Goal: Information Seeking & Learning: Learn about a topic

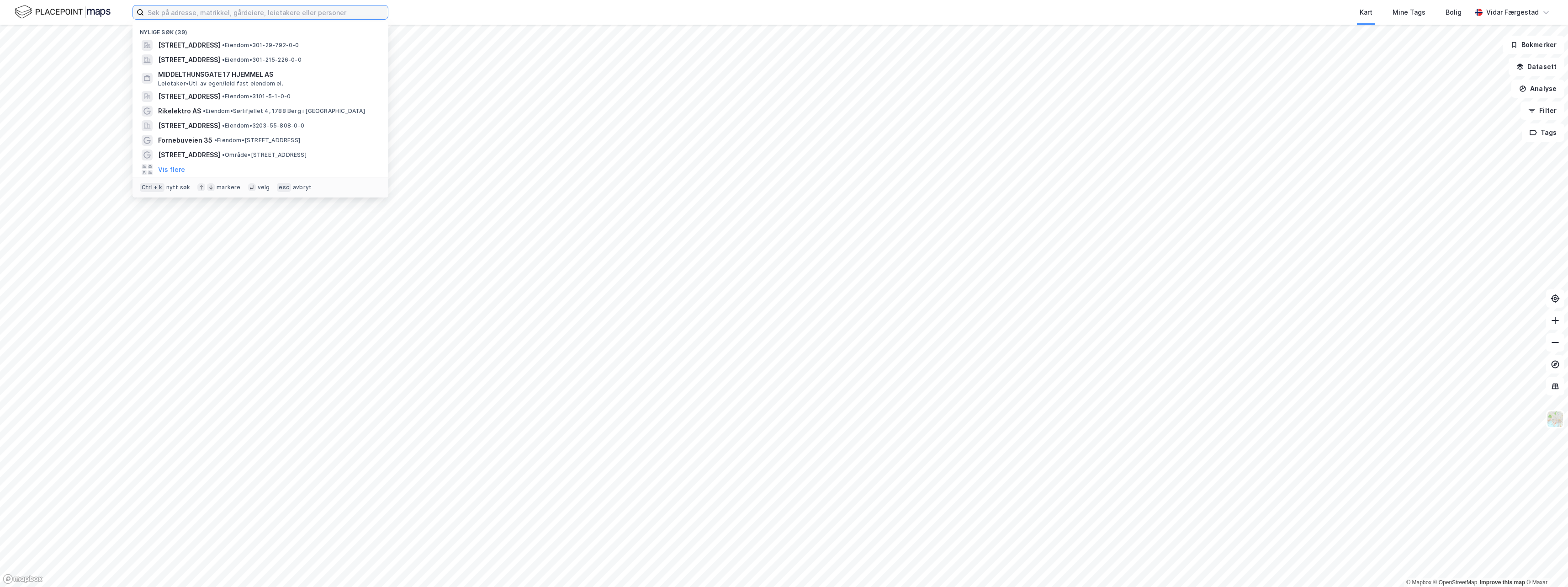
click at [229, 12] on input at bounding box center [265, 12] width 244 height 14
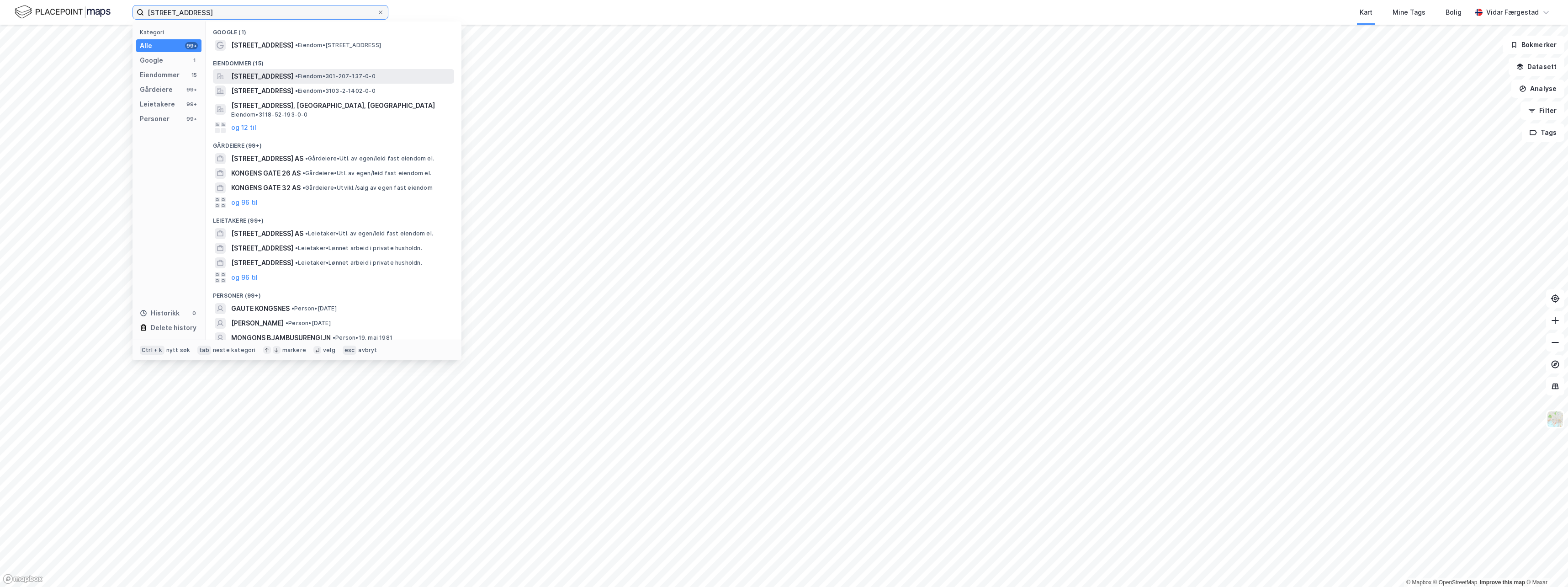
type input "[STREET_ADDRESS]"
click at [265, 76] on span "[STREET_ADDRESS]" at bounding box center [262, 76] width 62 height 11
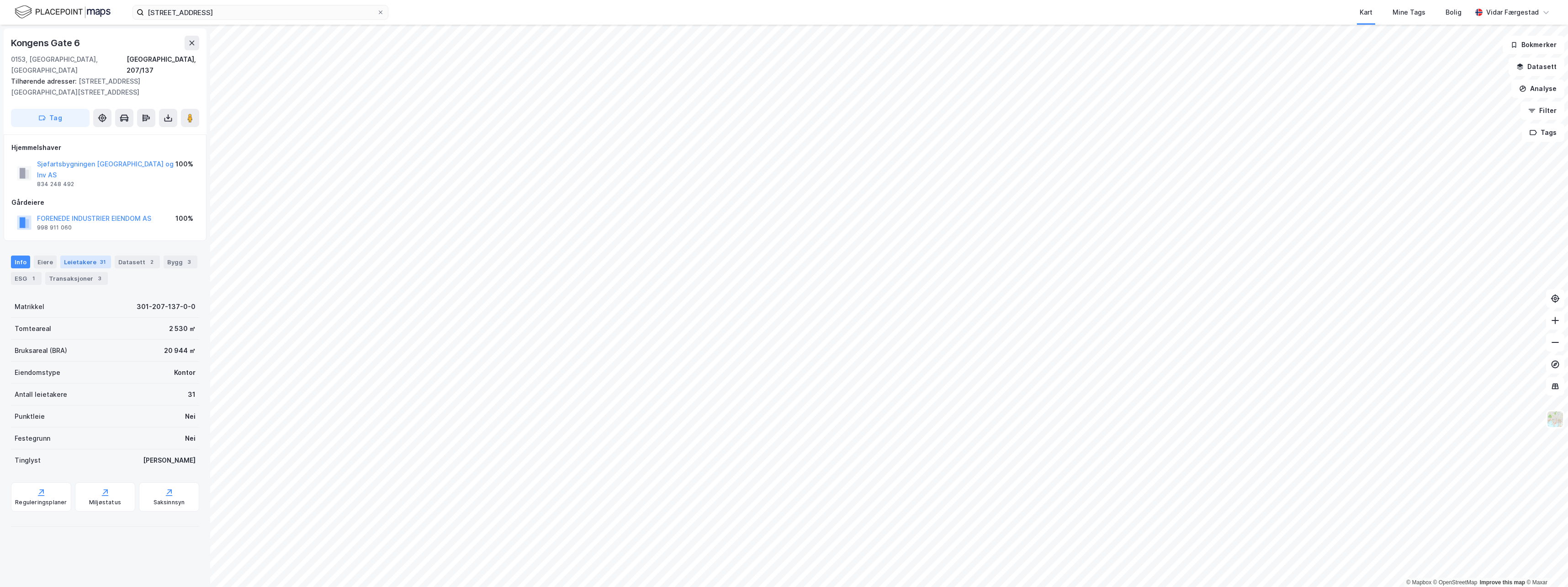
click at [74, 256] on div "Leietakere 31" at bounding box center [85, 262] width 51 height 13
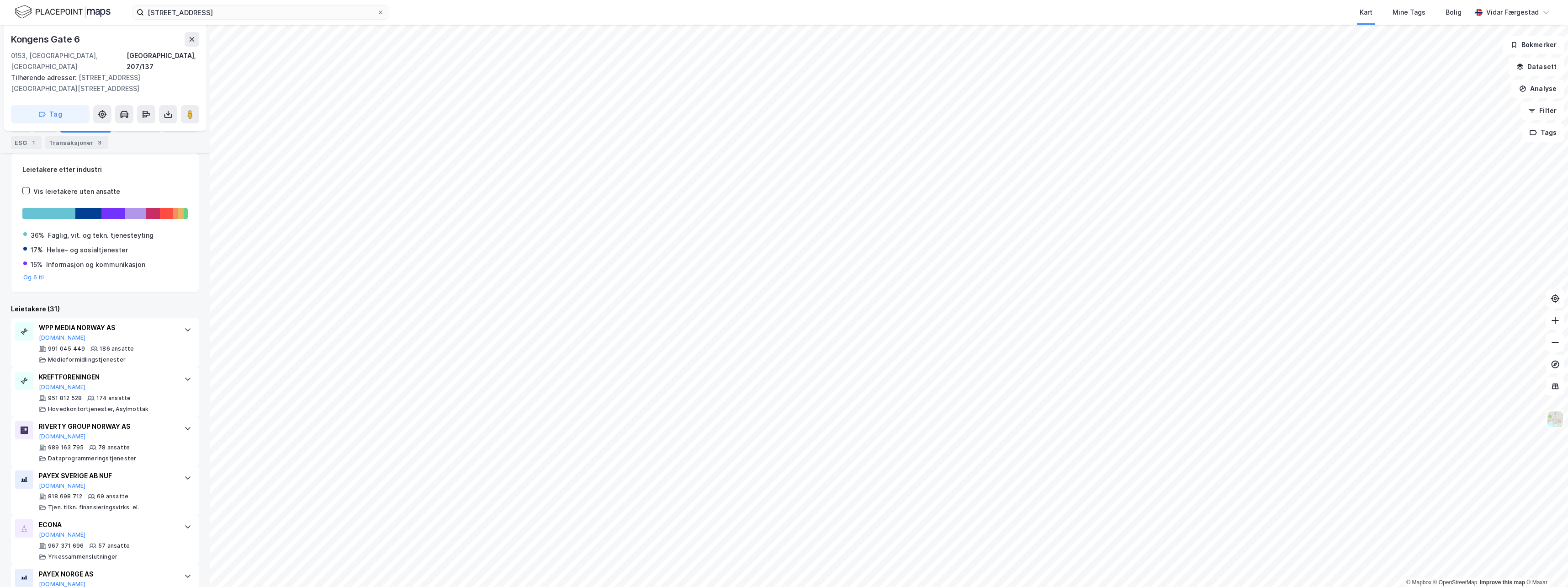
scroll to position [134, 0]
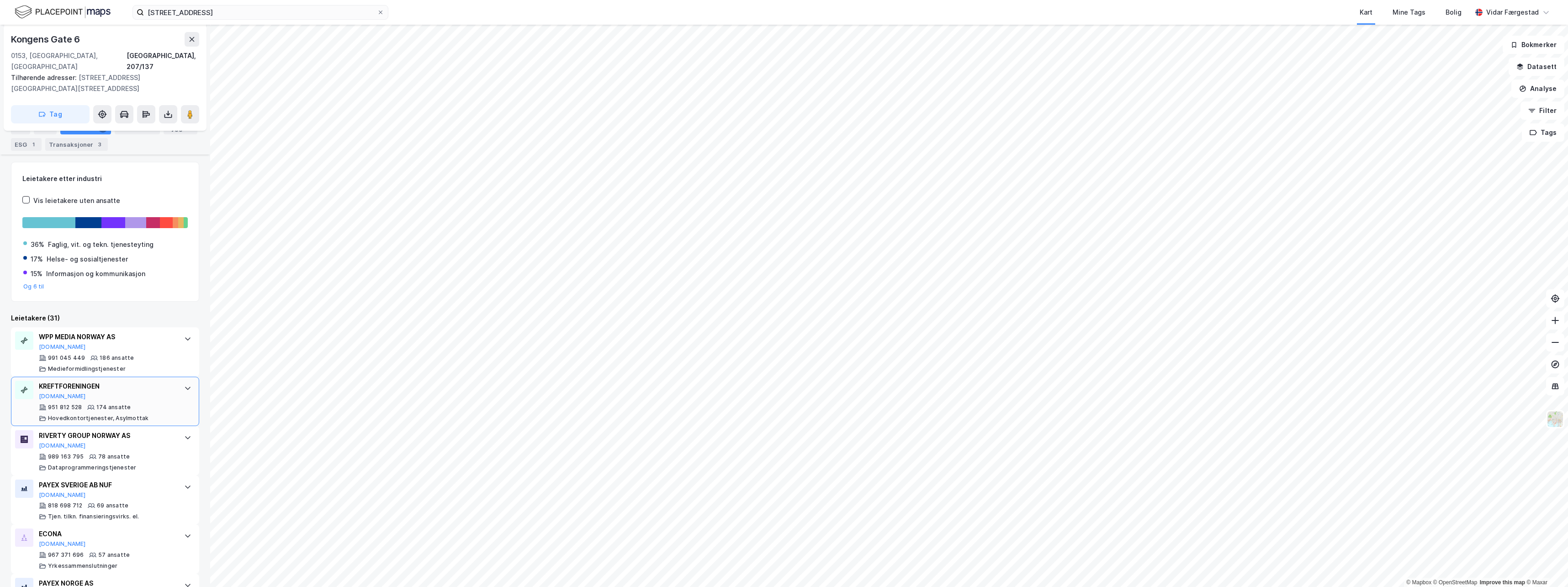
click at [75, 381] on div "KREFTFORENINGEN" at bounding box center [107, 386] width 136 height 11
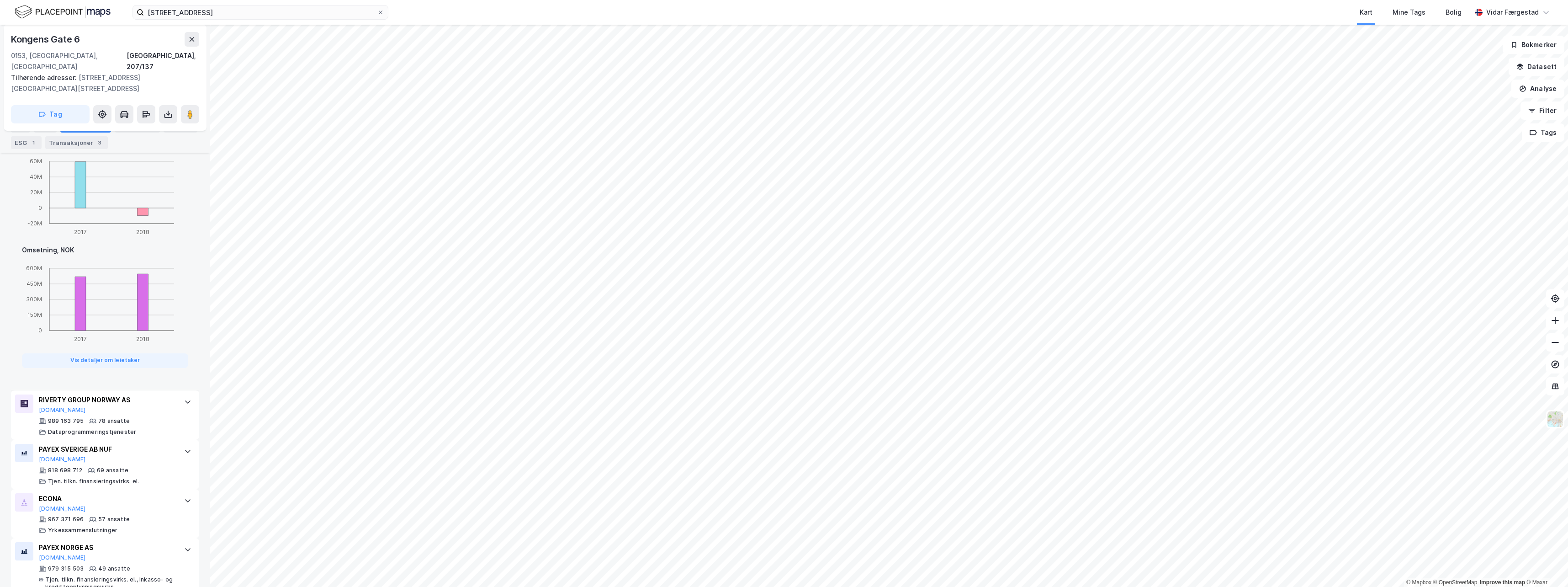
scroll to position [683, 0]
click at [96, 391] on div "RIVERTY GROUP NORWAY AS" at bounding box center [107, 396] width 136 height 11
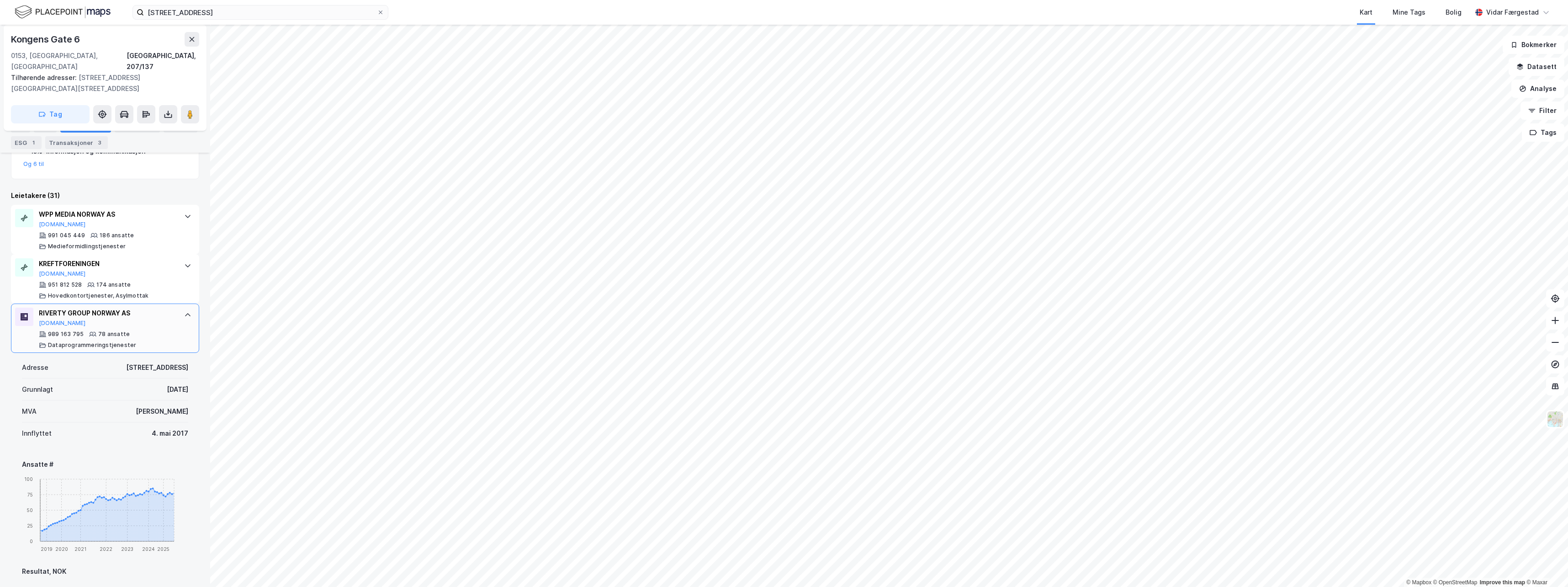
scroll to position [225, 0]
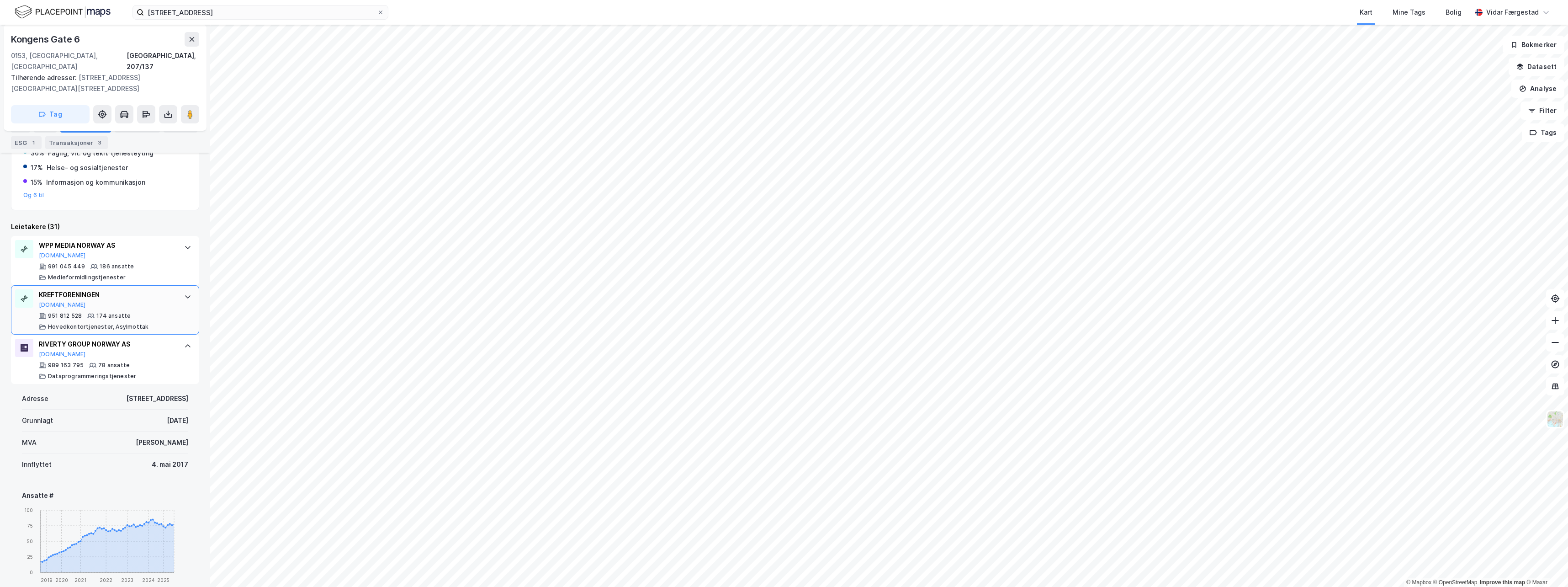
click at [95, 289] on div "KREFTFORENINGEN [DOMAIN_NAME]" at bounding box center [107, 299] width 136 height 19
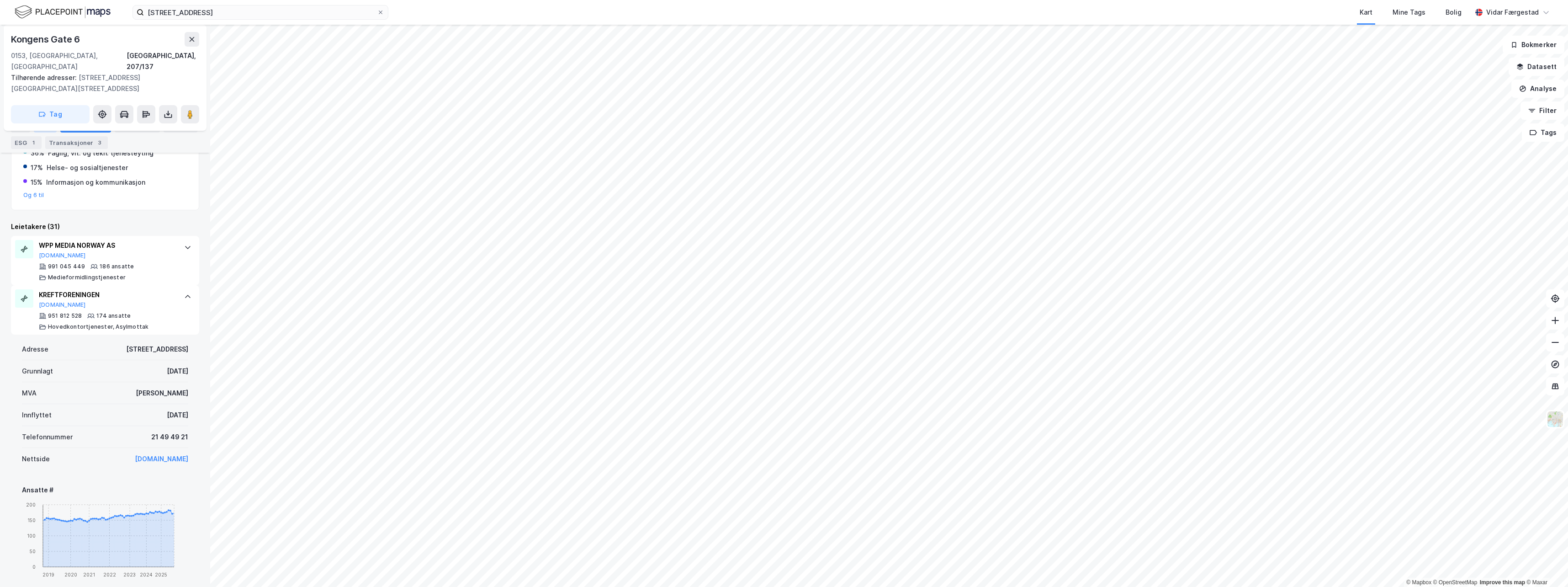
click at [47, 127] on div "Eiere" at bounding box center [46, 126] width 23 height 13
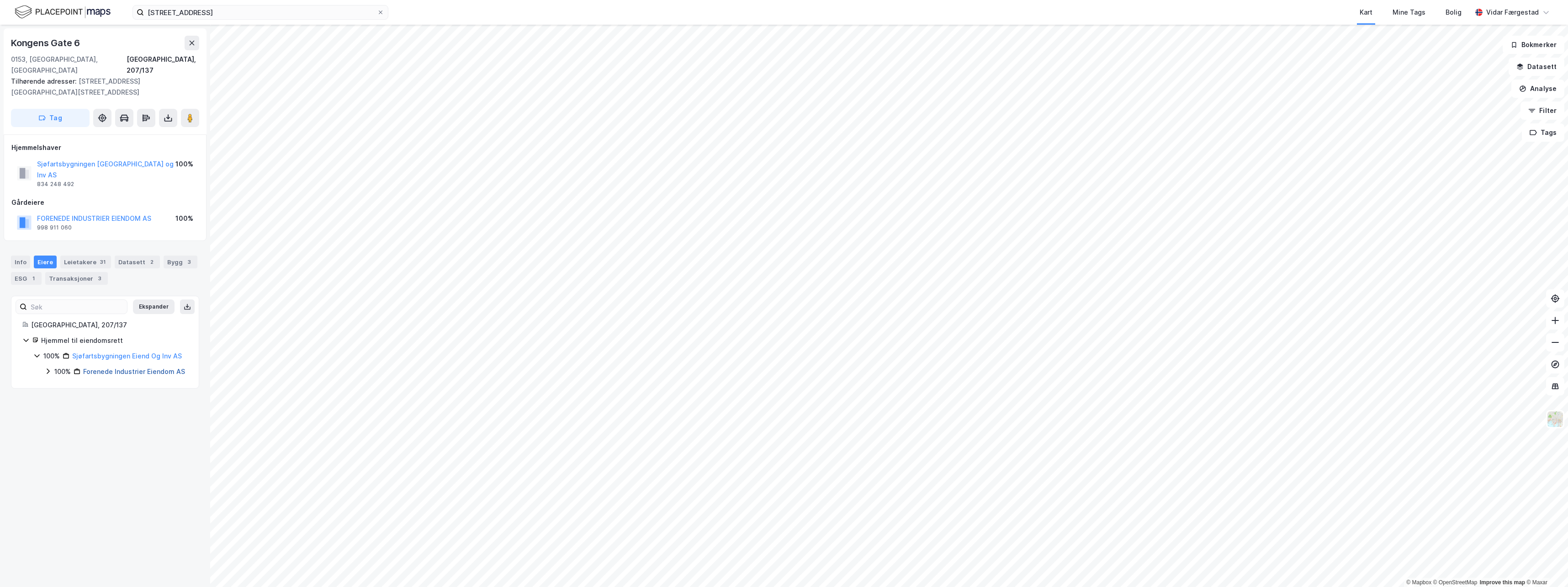
click at [114, 367] on link "Forenede Industrier Eiendom AS" at bounding box center [134, 371] width 102 height 8
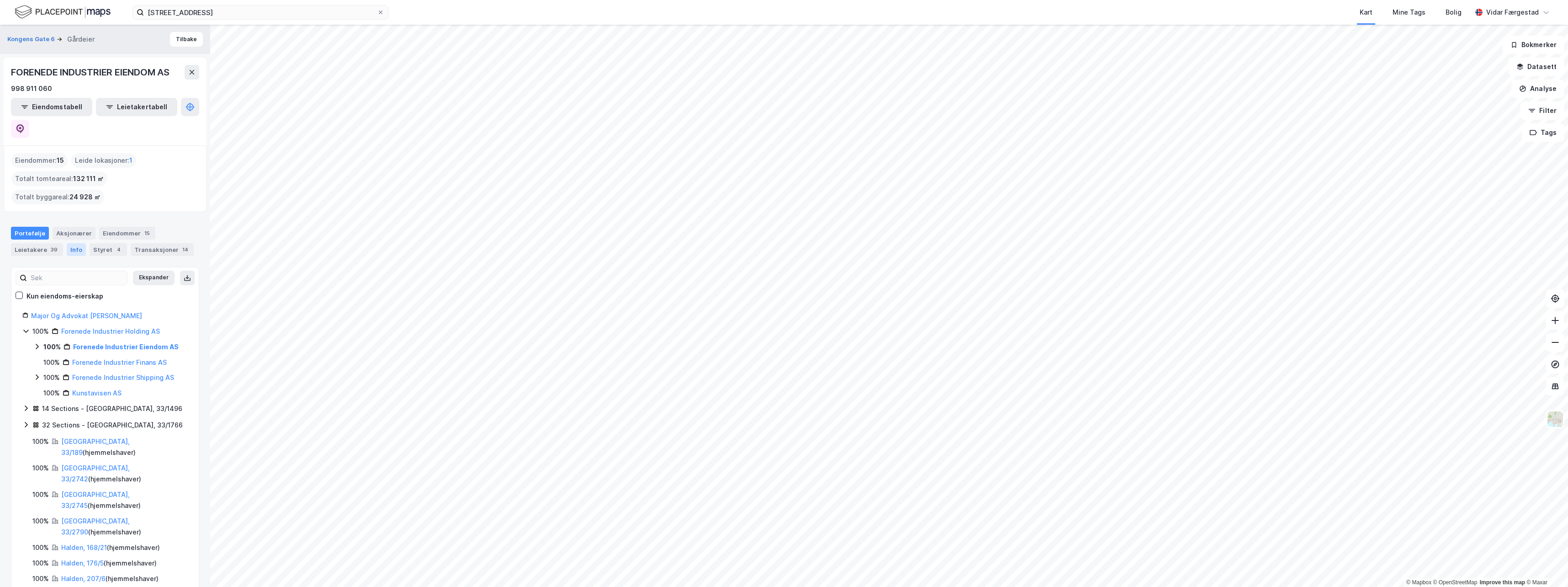
click at [72, 243] on div "Info" at bounding box center [77, 249] width 19 height 13
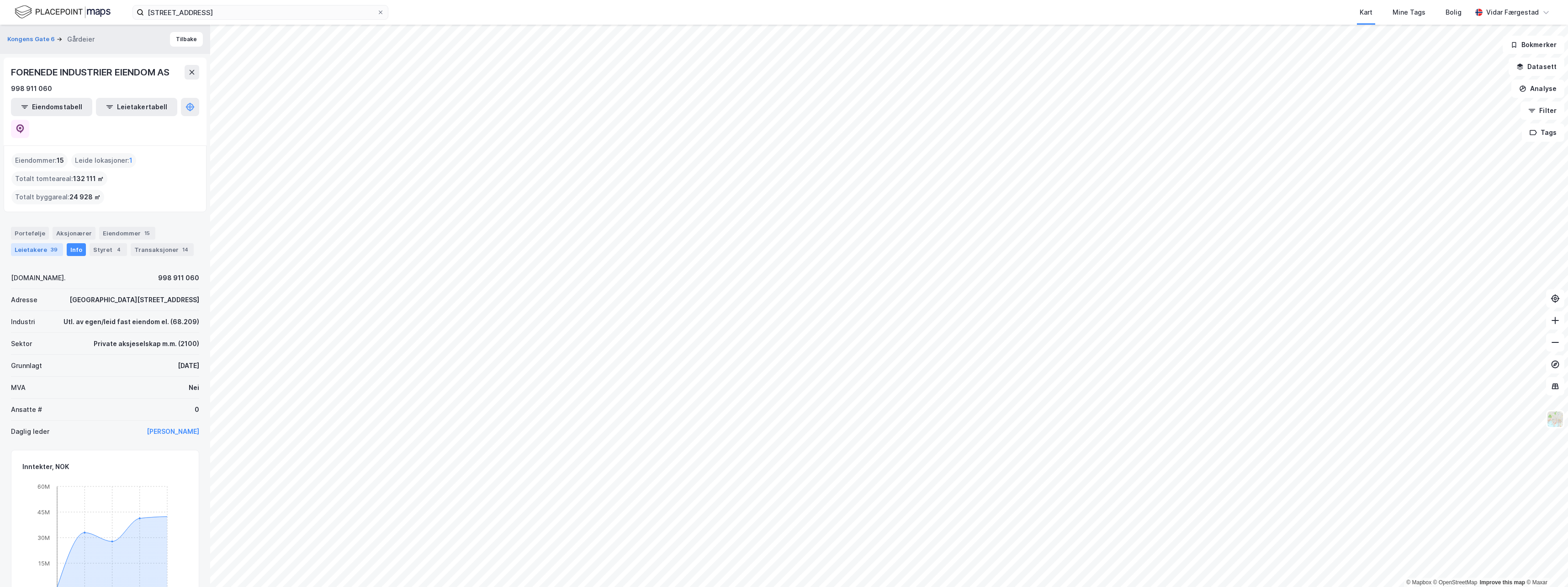
click at [39, 243] on div "Leietakere 39" at bounding box center [37, 249] width 52 height 13
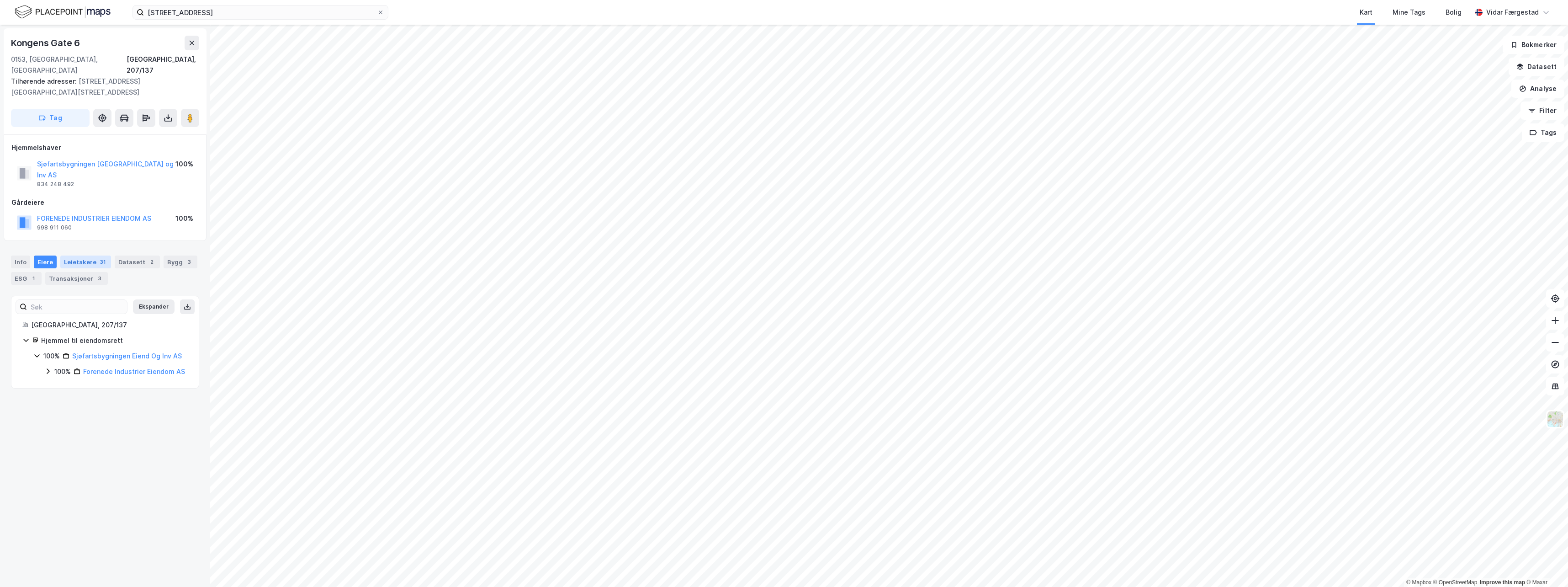
click at [89, 256] on div "Leietakere 31" at bounding box center [85, 262] width 51 height 13
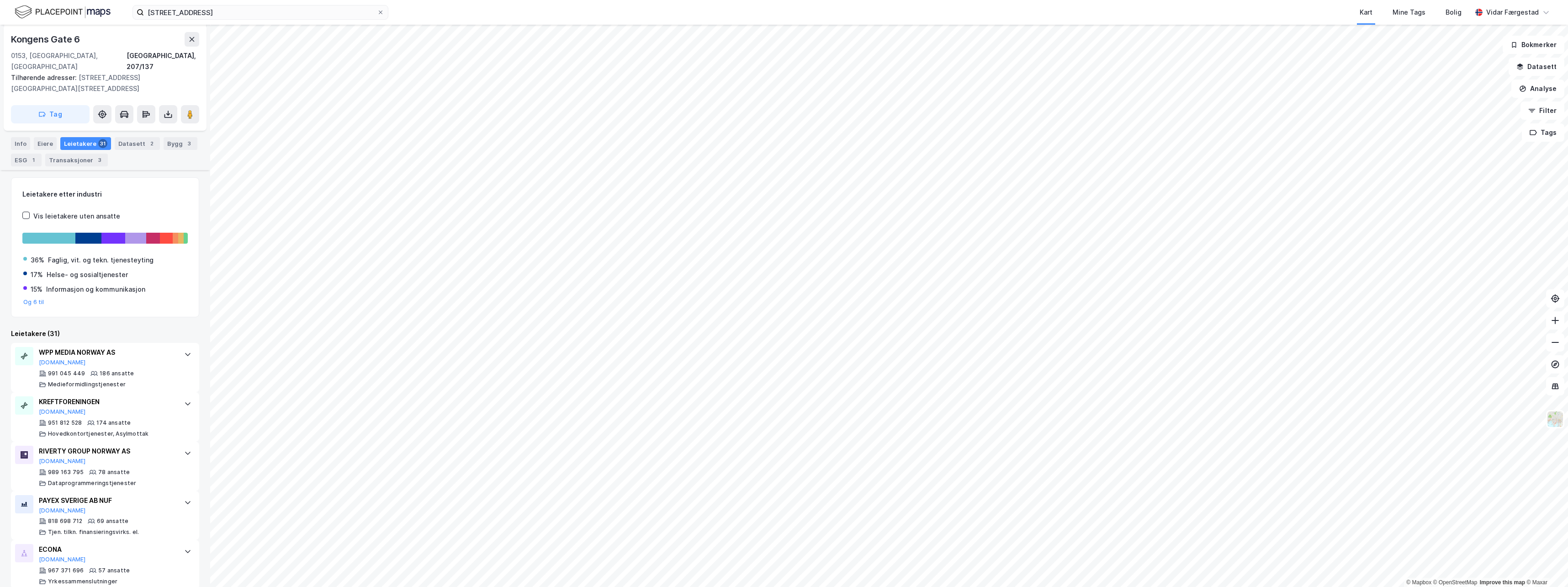
scroll to position [137, 0]
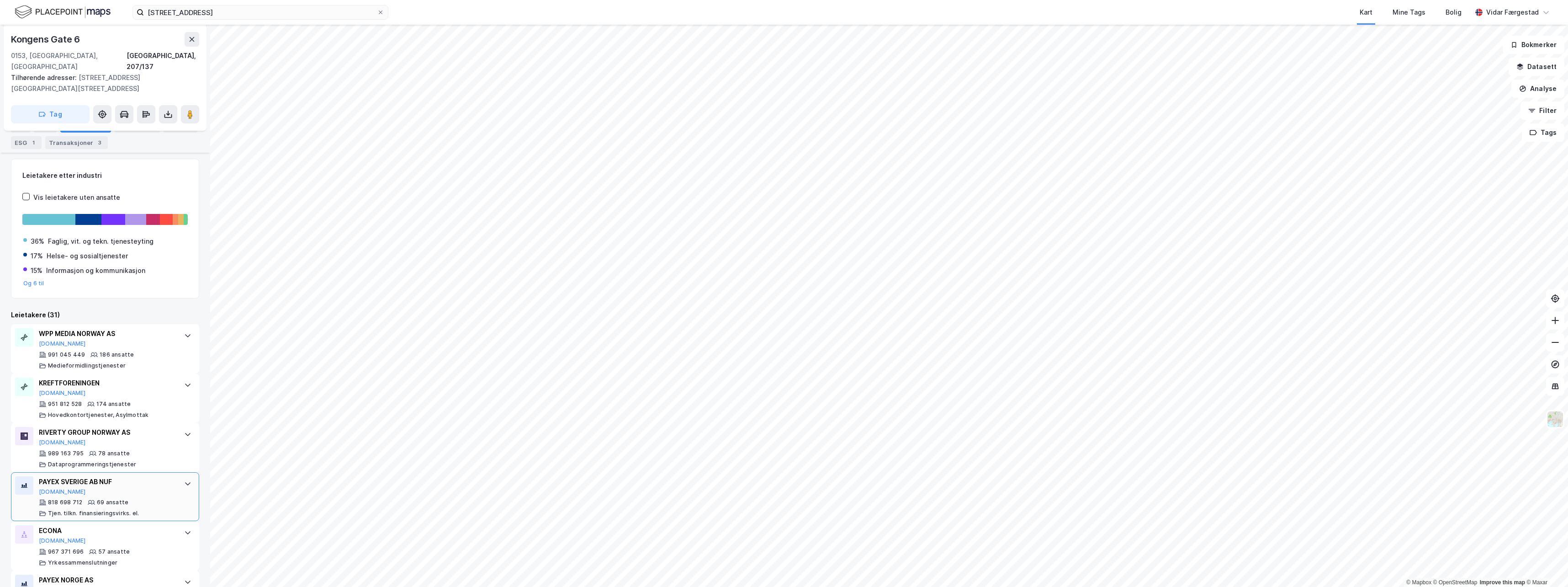
click at [94, 476] on div "PAYEX SVERIGE AB NUF" at bounding box center [107, 482] width 136 height 11
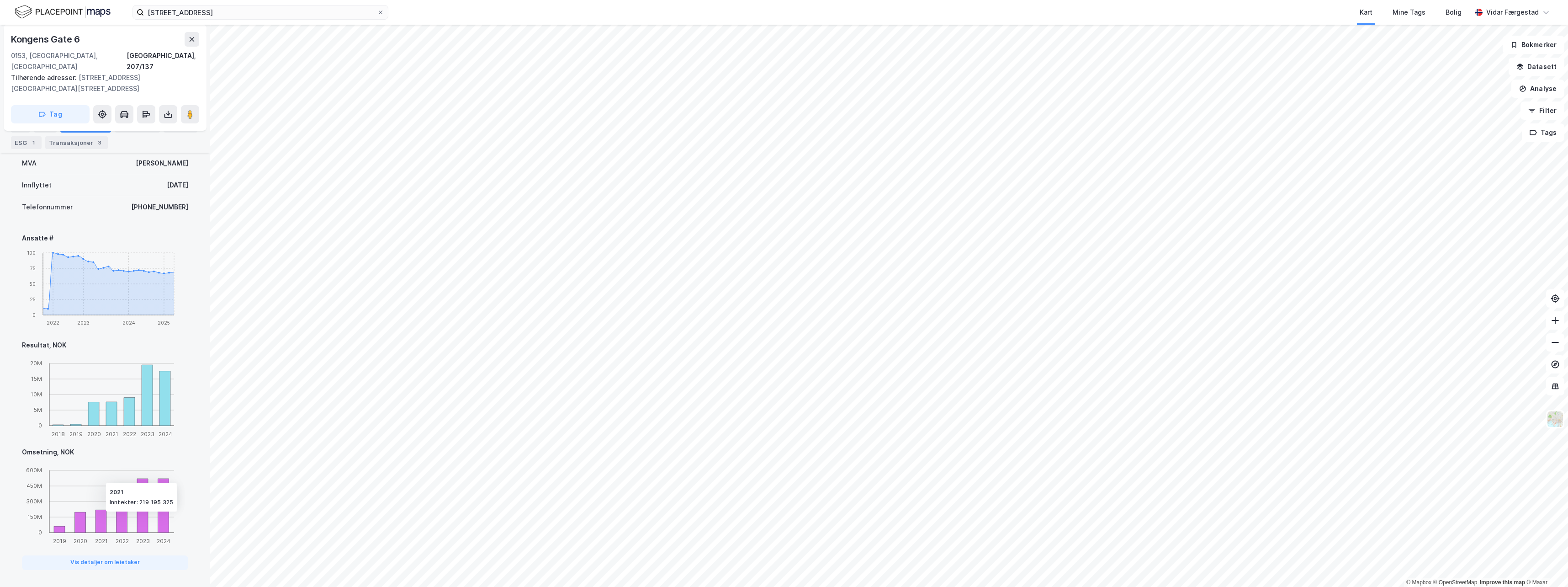
scroll to position [594, 0]
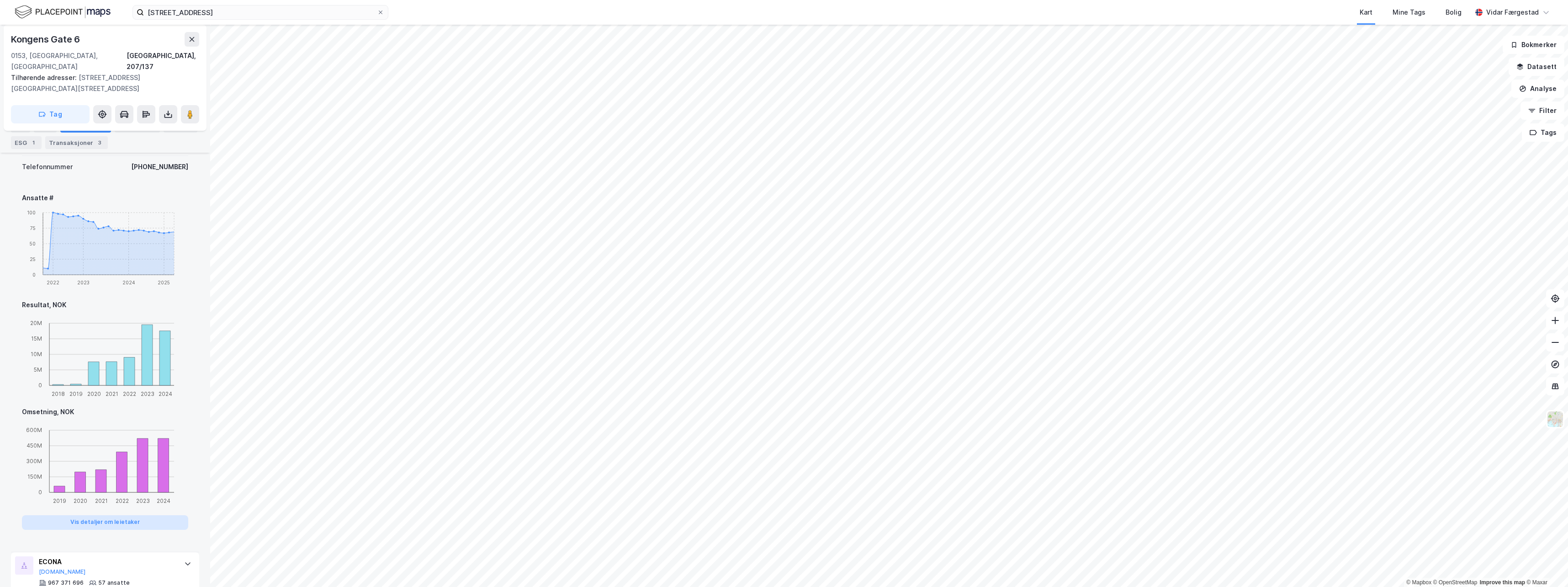
click at [102, 515] on button "Vis detaljer om leietaker" at bounding box center [105, 522] width 166 height 15
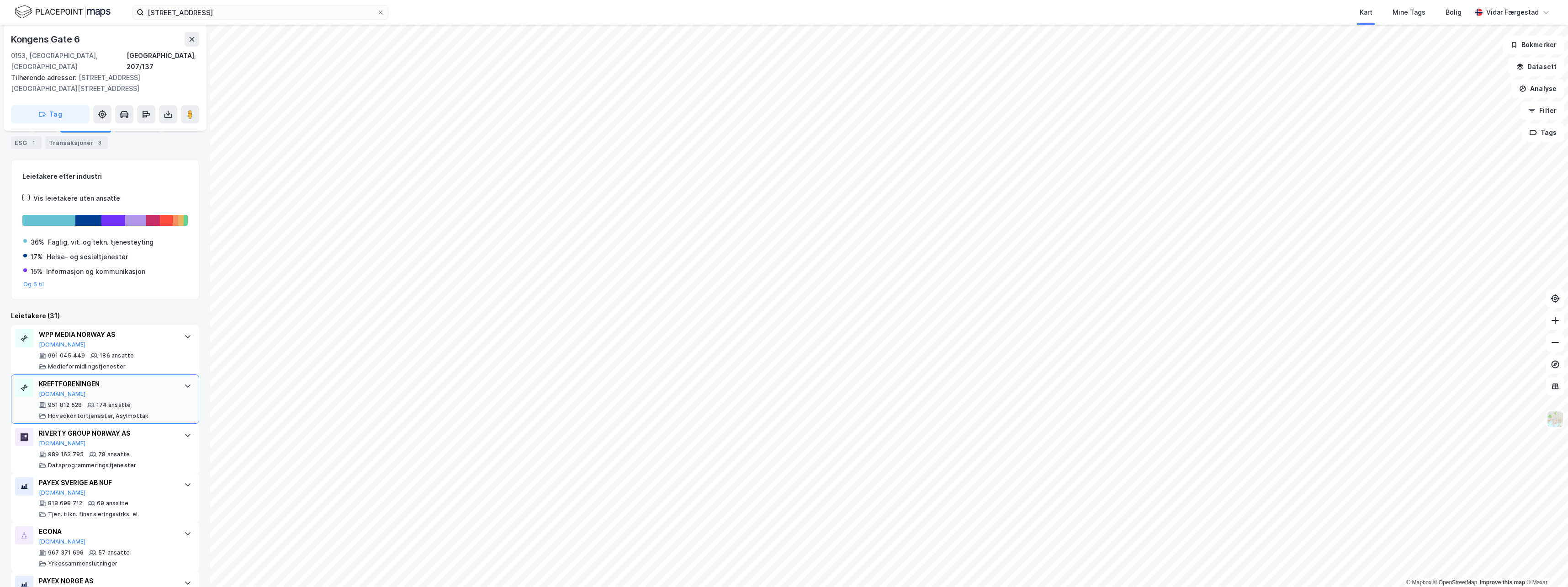
scroll to position [183, 0]
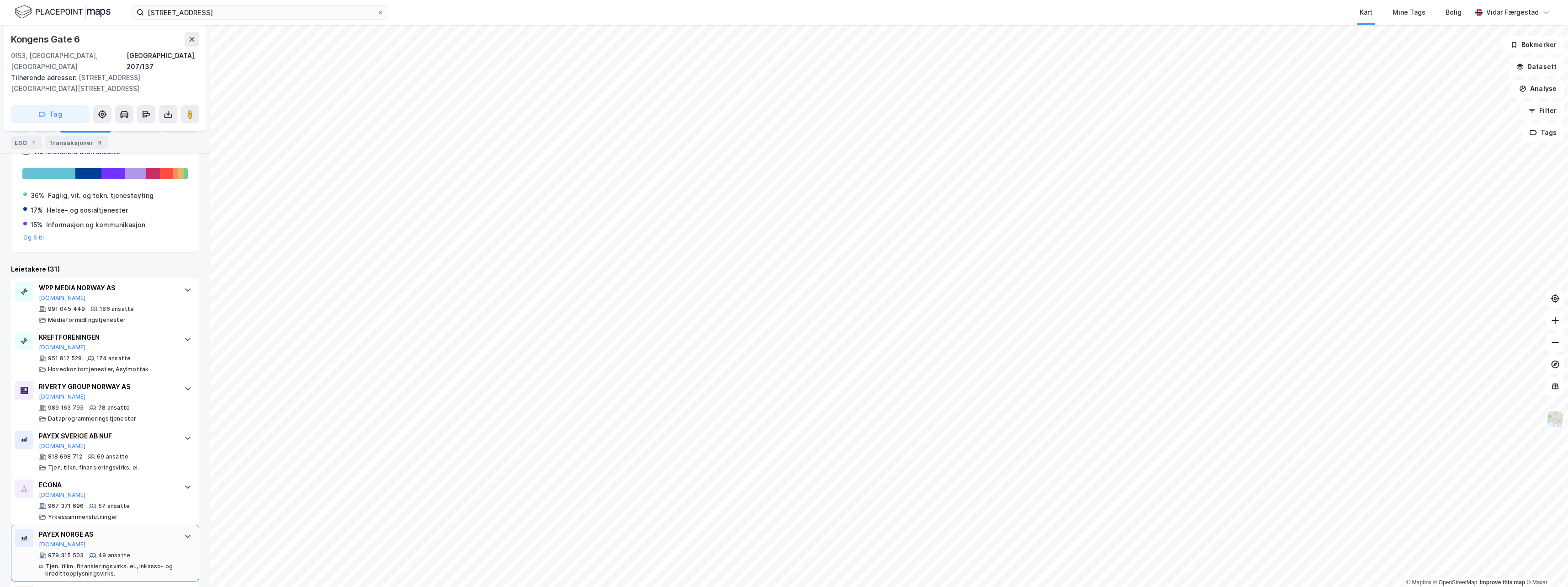
click at [101, 529] on div "PAYEX NORGE AS [DOMAIN_NAME]" at bounding box center [107, 538] width 136 height 19
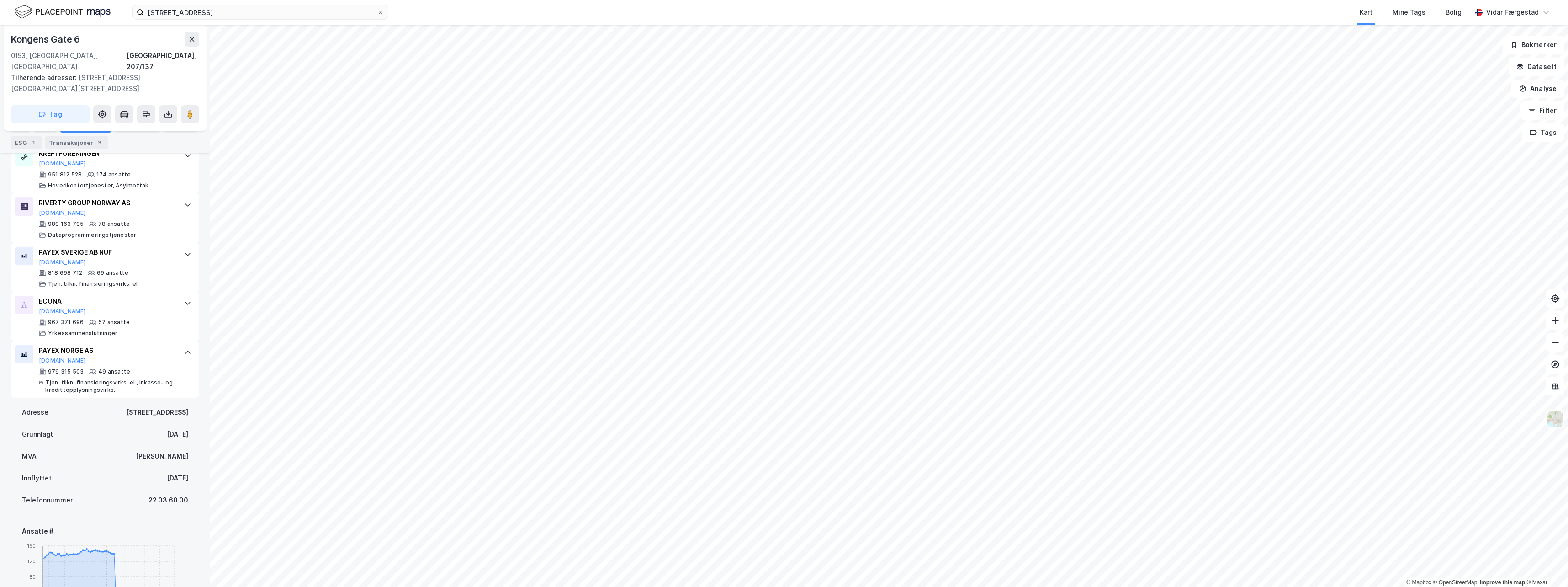
scroll to position [365, 0]
click at [116, 297] on div "ECONA" at bounding box center [107, 302] width 136 height 11
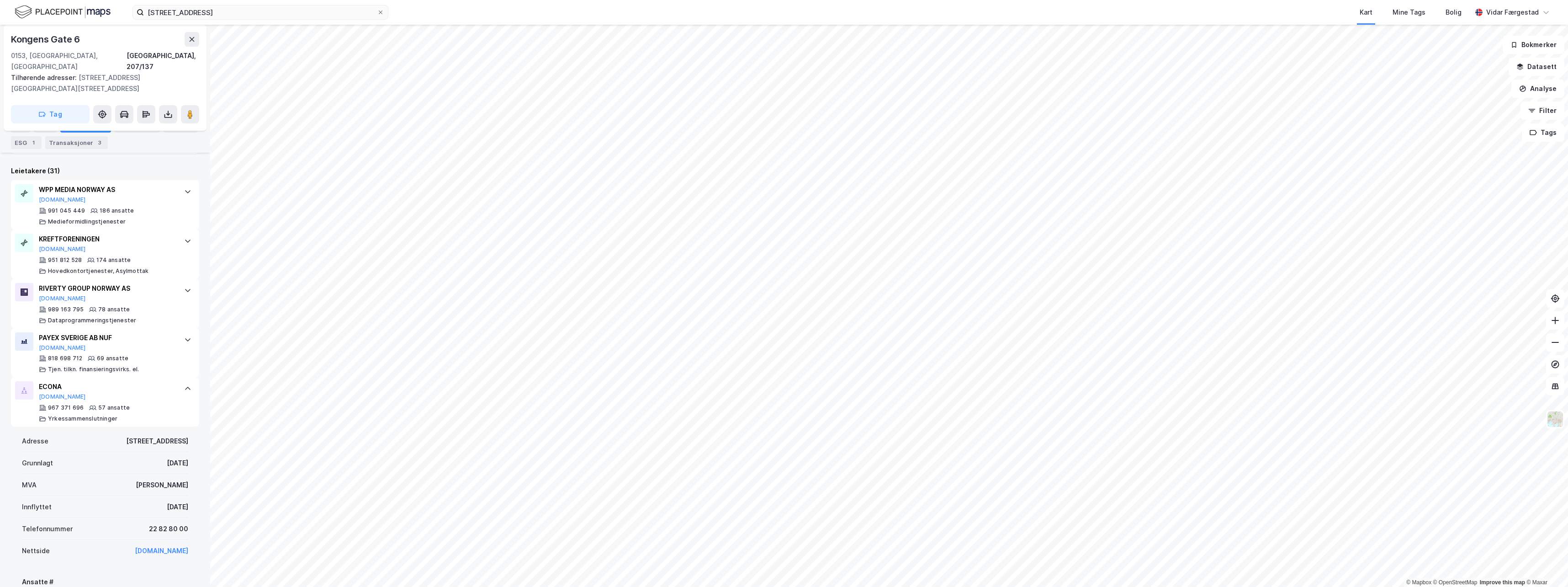
scroll to position [274, 0]
click at [126, 388] on div "ECONA" at bounding box center [107, 393] width 136 height 11
